Goal: Check status: Check status

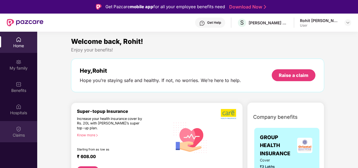
click at [18, 130] on img at bounding box center [19, 129] width 6 height 6
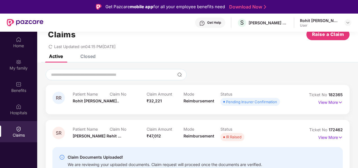
scroll to position [28, 0]
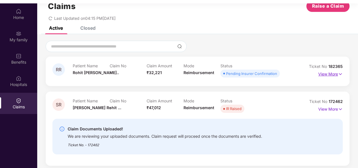
click at [331, 75] on p "View More" at bounding box center [331, 73] width 25 height 8
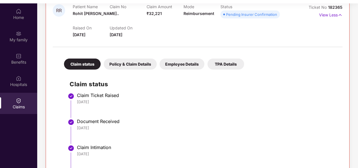
scroll to position [100, 0]
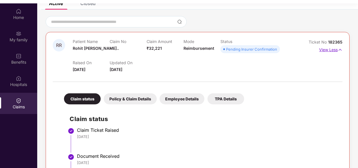
click at [332, 50] on p "View Less" at bounding box center [330, 49] width 23 height 8
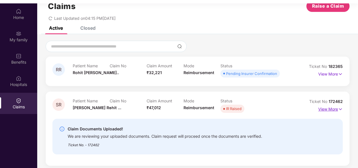
click at [334, 109] on p "View More" at bounding box center [331, 108] width 25 height 8
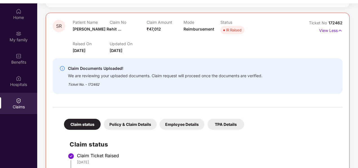
scroll to position [66, 0]
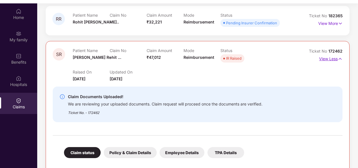
click at [325, 59] on p "View Less" at bounding box center [330, 58] width 23 height 8
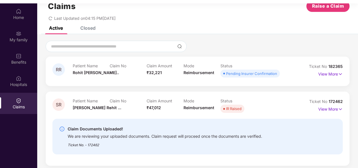
click at [268, 109] on div "Patient Name [PERSON_NAME] ... Claim No - Claim Amount ₹47,012 Mode Reimburseme…" at bounding box center [184, 106] width 222 height 16
click at [321, 111] on p "View More" at bounding box center [331, 108] width 25 height 8
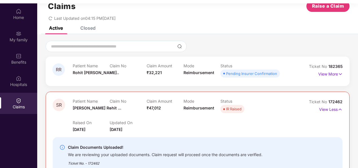
scroll to position [66, 0]
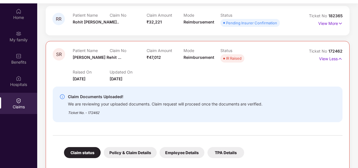
click at [232, 72] on div "Raised On [DATE] Updated On [DATE]" at bounding box center [184, 73] width 222 height 18
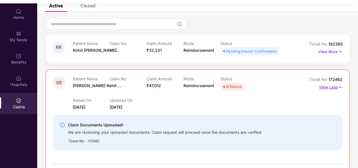
click at [325, 89] on p "View Less" at bounding box center [330, 86] width 23 height 8
